Goal: Transaction & Acquisition: Purchase product/service

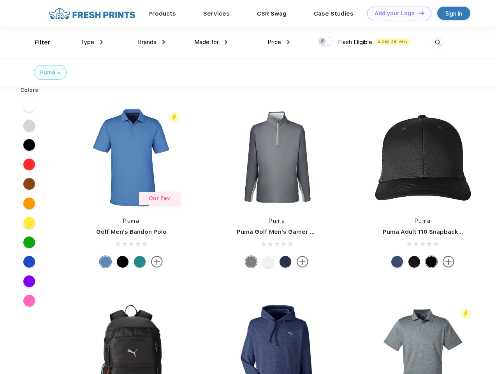
scroll to position [0, 0]
click at [397, 13] on link "Add your Logo Design Tool" at bounding box center [399, 14] width 64 height 14
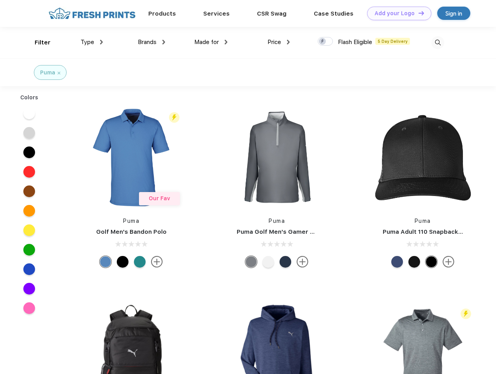
click at [0, 0] on div "Design Tool" at bounding box center [0, 0] width 0 height 0
click at [418, 13] on link "Add your Logo Design Tool" at bounding box center [399, 14] width 64 height 14
click at [37, 42] on div "Filter" at bounding box center [43, 42] width 16 height 9
click at [92, 42] on span "Type" at bounding box center [88, 42] width 14 height 7
click at [152, 42] on span "Brands" at bounding box center [147, 42] width 19 height 7
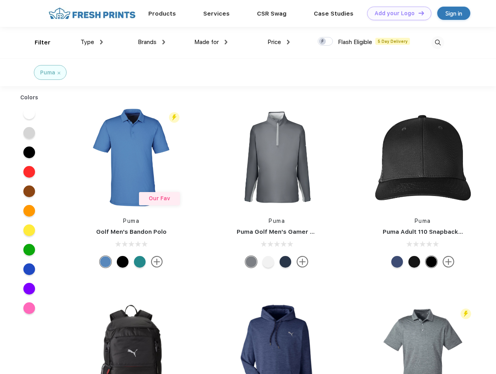
click at [211, 42] on span "Made for" at bounding box center [206, 42] width 25 height 7
click at [279, 42] on span "Price" at bounding box center [275, 42] width 14 height 7
click at [326, 42] on div at bounding box center [325, 41] width 15 height 9
click at [323, 42] on input "checkbox" at bounding box center [320, 39] width 5 height 5
click at [438, 42] on img at bounding box center [438, 42] width 13 height 13
